Goal: Find specific page/section: Find specific page/section

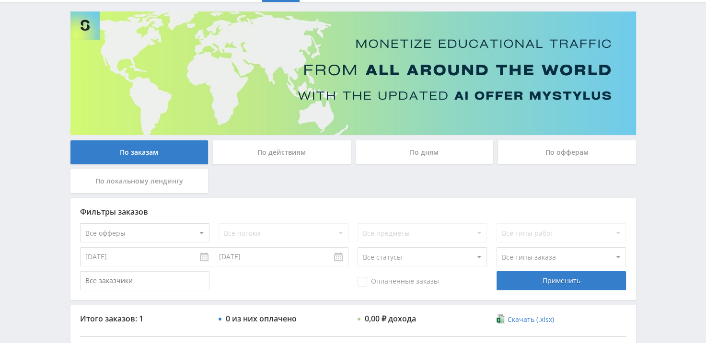
scroll to position [26, 0]
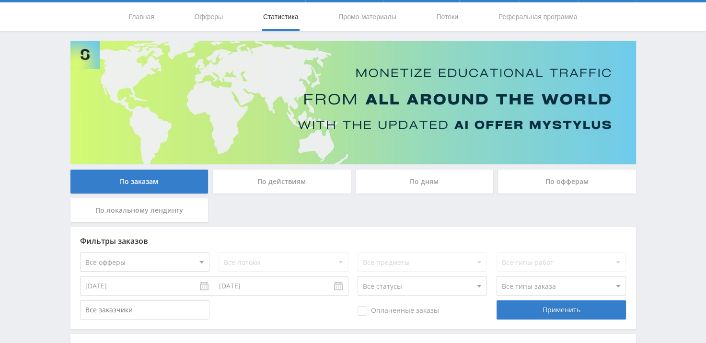
click at [575, 181] on div "По офферам" at bounding box center [567, 182] width 138 height 24
click at [0, 0] on input "По офферам" at bounding box center [0, 0] width 0 height 0
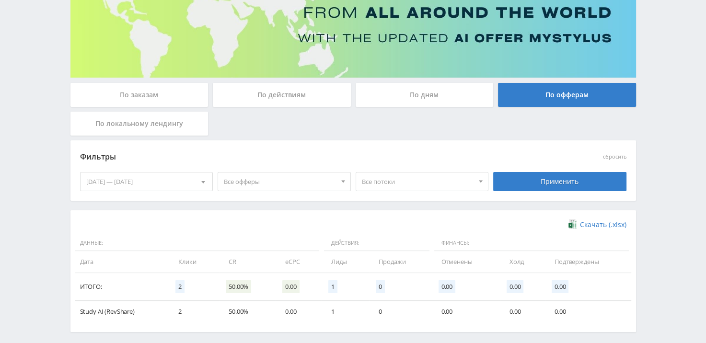
scroll to position [0, 0]
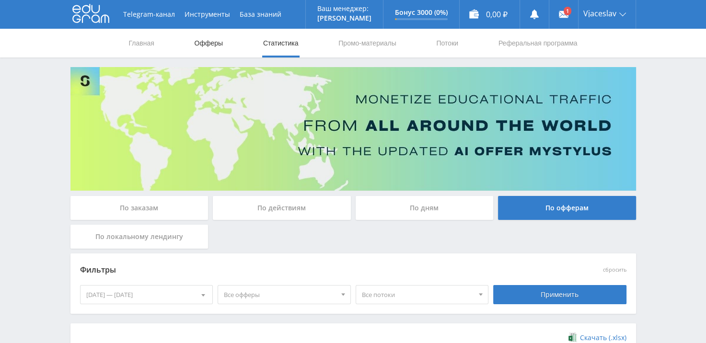
click at [213, 42] on link "Офферы" at bounding box center [209, 43] width 31 height 29
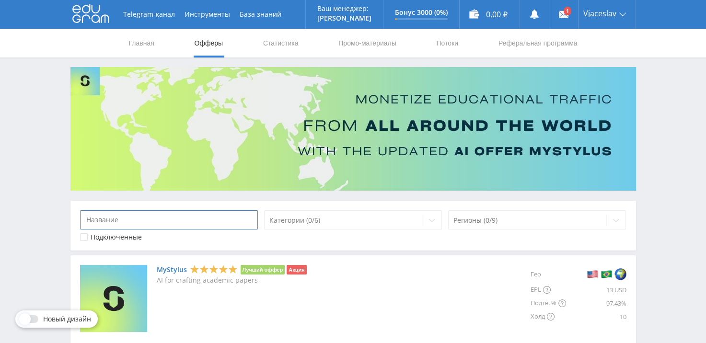
click at [127, 221] on input at bounding box center [169, 220] width 178 height 19
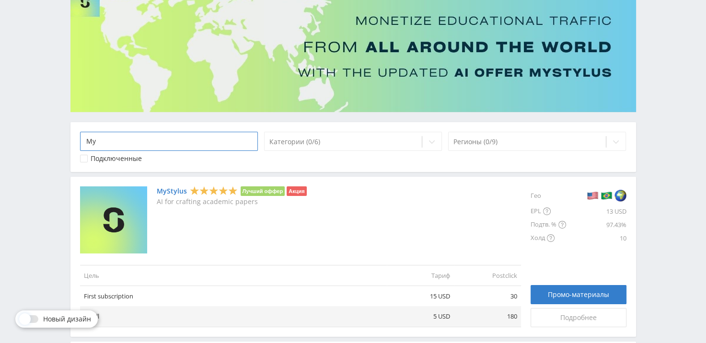
scroll to position [96, 0]
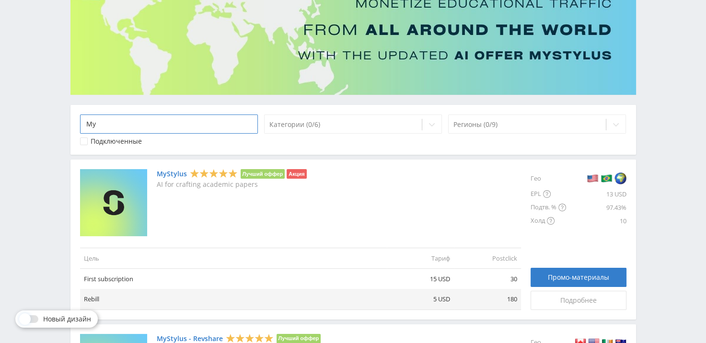
type input "My"
click at [171, 172] on link "MyStylus" at bounding box center [172, 174] width 30 height 8
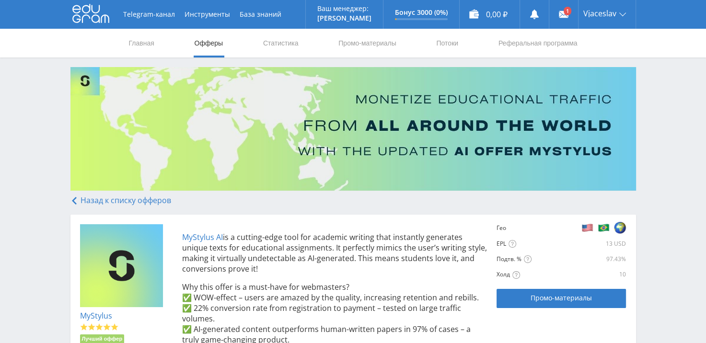
drag, startPoint x: 211, startPoint y: 239, endPoint x: 183, endPoint y: 236, distance: 28.9
click at [183, 236] on p "MyStylus AI is a cutting-edge tool for academic writing that instantly generate…" at bounding box center [334, 253] width 305 height 42
